Goal: Task Accomplishment & Management: Manage account settings

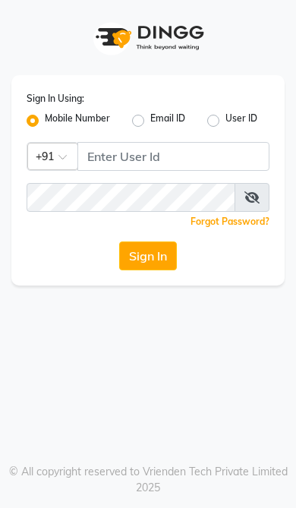
click at [71, 165] on span at bounding box center [68, 162] width 19 height 16
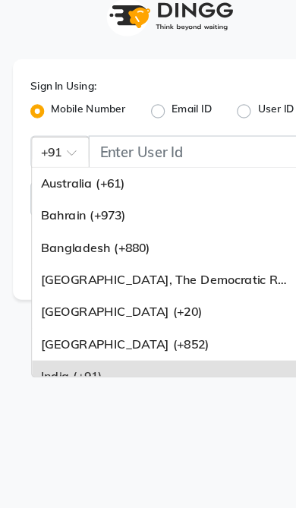
click at [103, 142] on input "Username" at bounding box center [174, 156] width 192 height 29
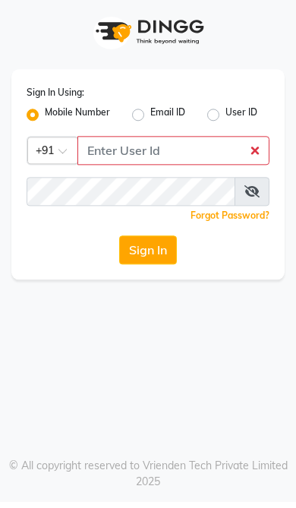
click at [45, 112] on label "Mobile Number" at bounding box center [77, 121] width 65 height 18
click at [45, 112] on input "Mobile Number" at bounding box center [50, 117] width 10 height 10
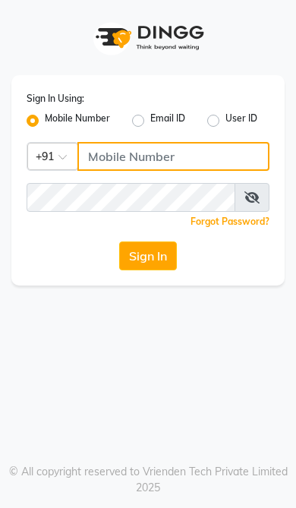
click at [182, 169] on input "Username" at bounding box center [174, 156] width 192 height 29
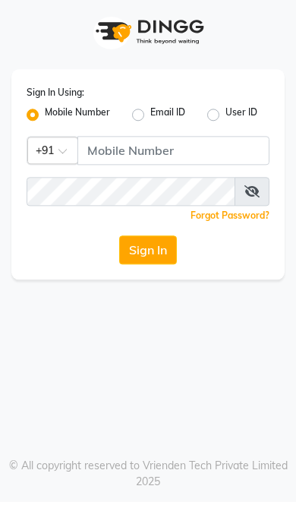
click at [169, 251] on button "Sign In" at bounding box center [148, 256] width 58 height 29
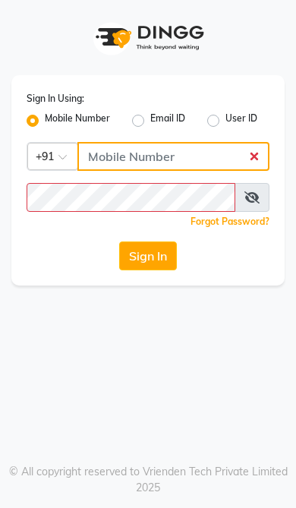
click at [208, 159] on input "Username" at bounding box center [174, 156] width 192 height 29
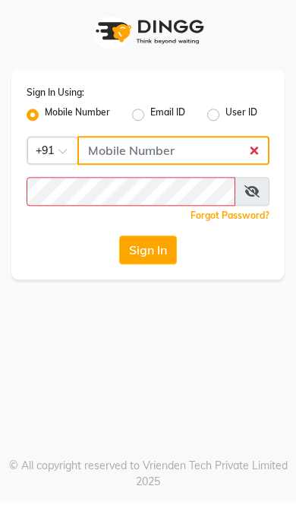
type input "9446225693"
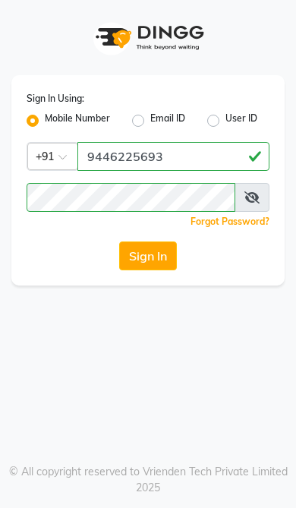
click at [171, 248] on button "Sign In" at bounding box center [148, 256] width 58 height 29
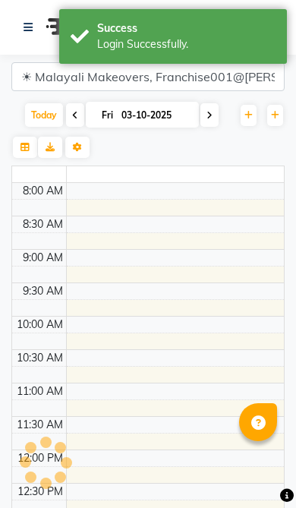
select select "en"
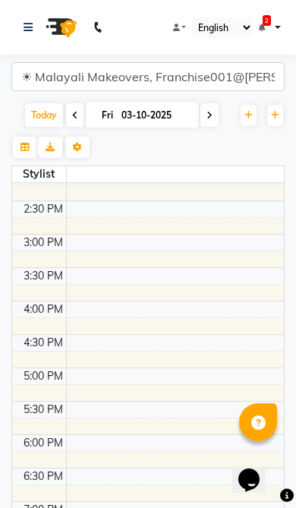
click at [185, 23] on link at bounding box center [180, 27] width 14 height 11
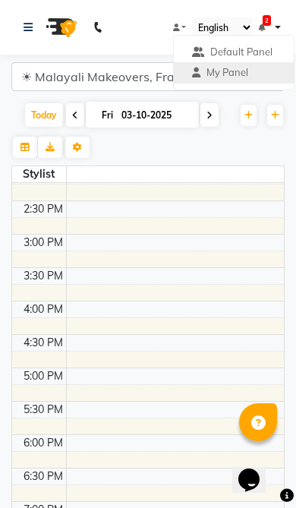
click at [258, 49] on span "Default Panel" at bounding box center [242, 52] width 62 height 12
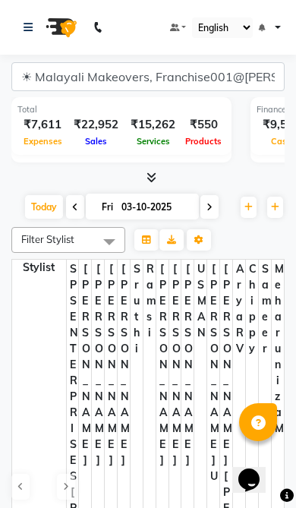
click at [238, 28] on select "English ENGLISH Español العربية मराठी हिंदी ગુજરાતી தமிழ் 中文" at bounding box center [222, 27] width 61 height 21
click at [185, 26] on link at bounding box center [178, 27] width 17 height 11
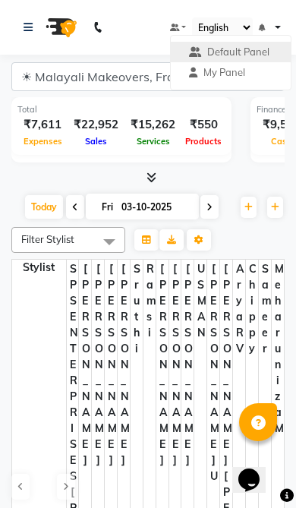
click at [227, 69] on span "My Panel" at bounding box center [225, 72] width 42 height 12
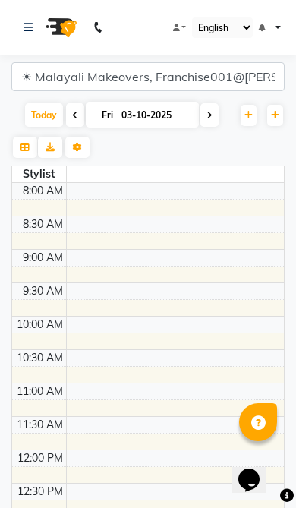
click at [290, 50] on nav "08047224946 Select Location × Malayali Makeovers, Franchise001@anchal Default P…" at bounding box center [148, 27] width 296 height 55
click at [282, 22] on ul "Default Panel My Panel English ENGLISH Español العربية मराठी हिंदी ગુજરાતી தமிழ…" at bounding box center [227, 27] width 114 height 21
click at [284, 21] on nav "08047224946 Select Location × Malayali Makeovers, Franchise001@anchal Default P…" at bounding box center [148, 27] width 296 height 55
click at [284, 23] on nav "08047224946 Select Location × Malayali Makeovers, Franchise001@anchal Default P…" at bounding box center [148, 27] width 296 height 55
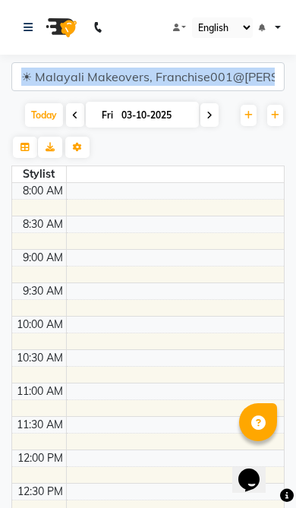
click at [280, 18] on ul "Default Panel My Panel English ENGLISH Español العربية मराठी हिंदी ગુજરાતી தமிழ…" at bounding box center [227, 27] width 114 height 21
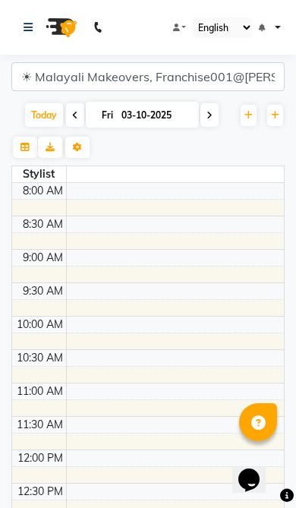
click at [293, 487] on span at bounding box center [287, 495] width 14 height 17
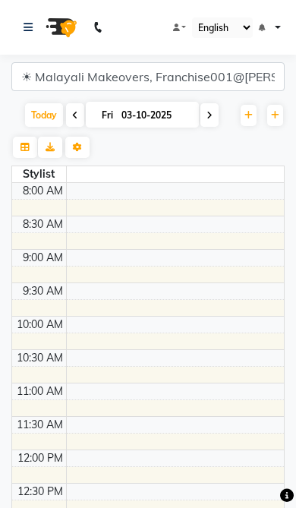
click at [292, 494] on icon at bounding box center [287, 496] width 14 height 14
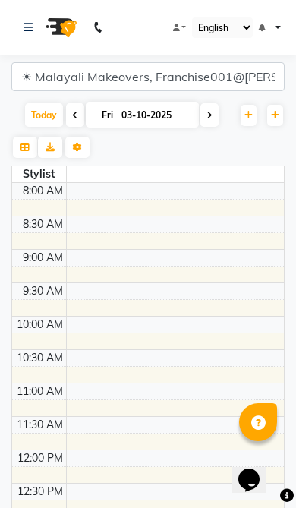
click at [293, 493] on icon at bounding box center [287, 496] width 14 height 14
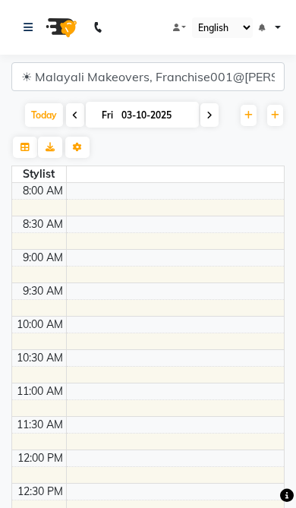
click at [24, 27] on icon at bounding box center [28, 27] width 9 height 11
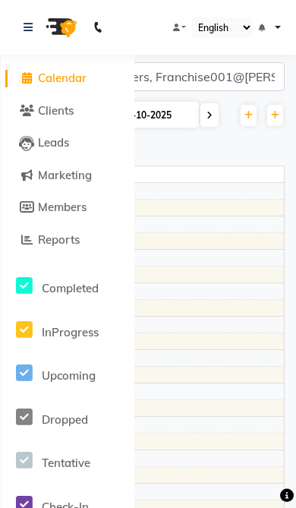
click at [50, 235] on span "Reports" at bounding box center [59, 240] width 42 height 14
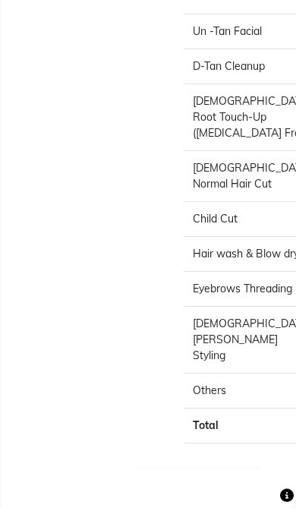
scroll to position [1985, 0]
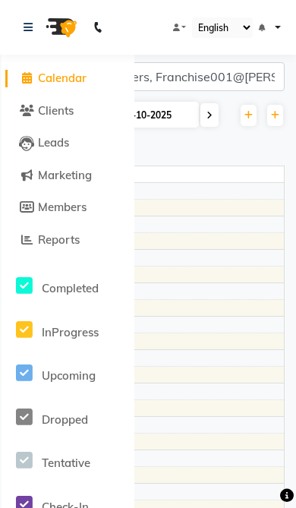
click at [220, 277] on td at bounding box center [175, 275] width 218 height 17
click at [3, 24] on nav "08047224946 Select Location × Malayali Makeovers, Franchise001@anchal Default P…" at bounding box center [148, 27] width 296 height 55
click at [35, 30] on link at bounding box center [31, 27] width 15 height 43
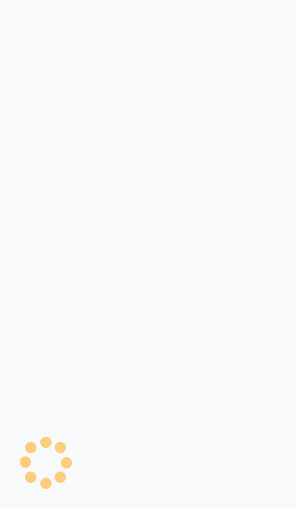
scroll to position [-23, 0]
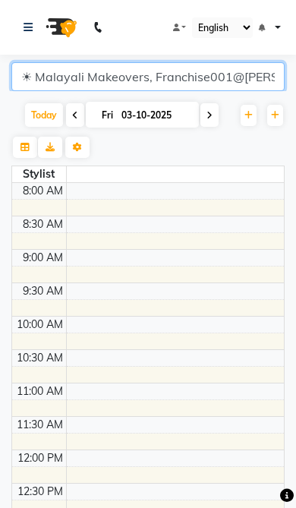
click at [223, 82] on select "☀ Malayali Makeovers, Franchise001@[PERSON_NAME]" at bounding box center [148, 76] width 274 height 29
